Goal: Task Accomplishment & Management: Manage account settings

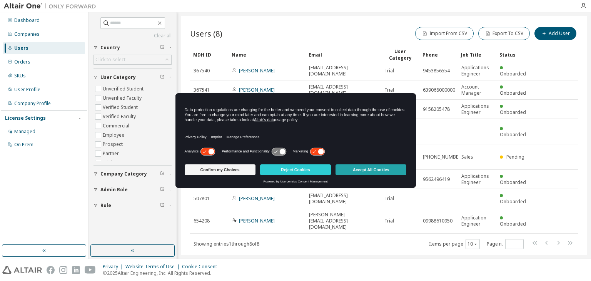
click at [360, 171] on button "Accept All Cookies" at bounding box center [371, 169] width 71 height 11
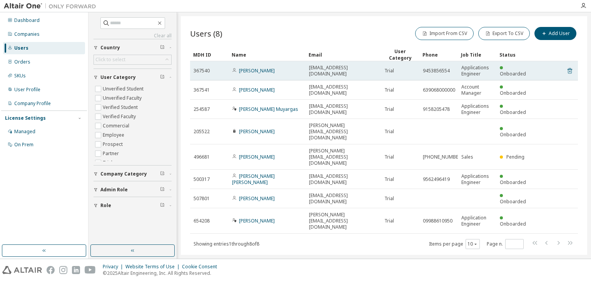
click at [570, 69] on icon at bounding box center [570, 70] width 7 height 9
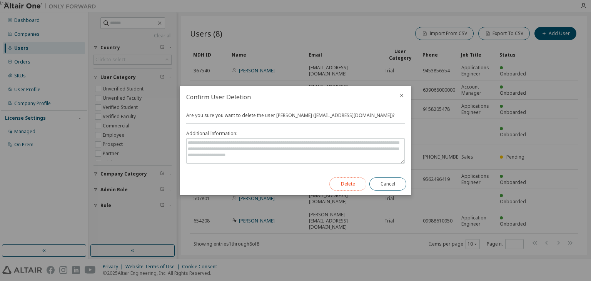
click at [339, 184] on button "Delete" at bounding box center [347, 183] width 37 height 13
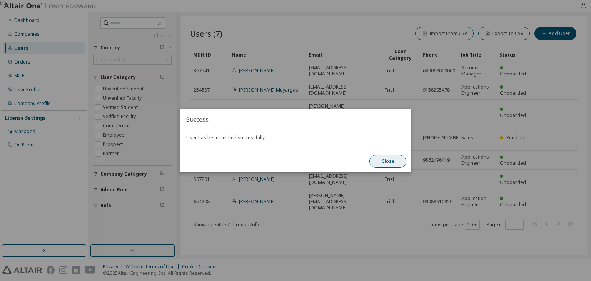
click at [389, 157] on button "Close" at bounding box center [388, 161] width 37 height 13
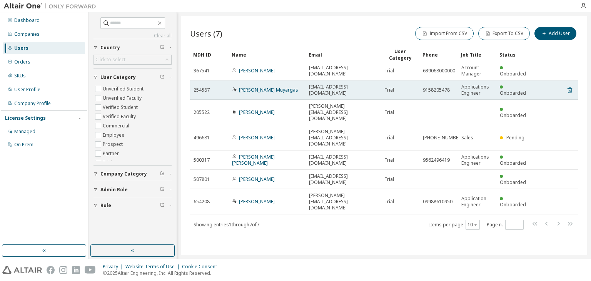
click at [569, 90] on icon at bounding box center [570, 89] width 7 height 9
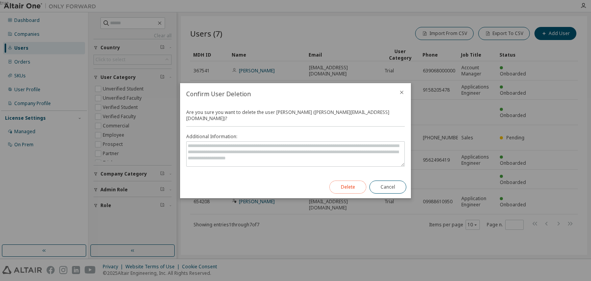
click at [346, 187] on button "Delete" at bounding box center [347, 187] width 37 height 13
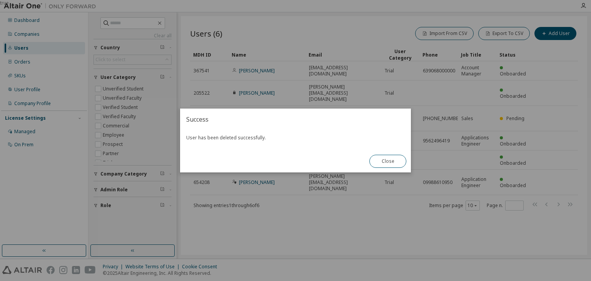
click at [373, 162] on button "Close" at bounding box center [388, 161] width 37 height 13
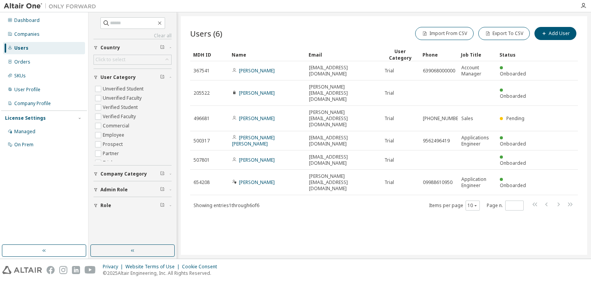
click at [316, 192] on div "Users (6) Import From CSV Export To CSV Add User Clear Load Save Save As Field …" at bounding box center [384, 135] width 406 height 239
